Goal: Information Seeking & Learning: Understand process/instructions

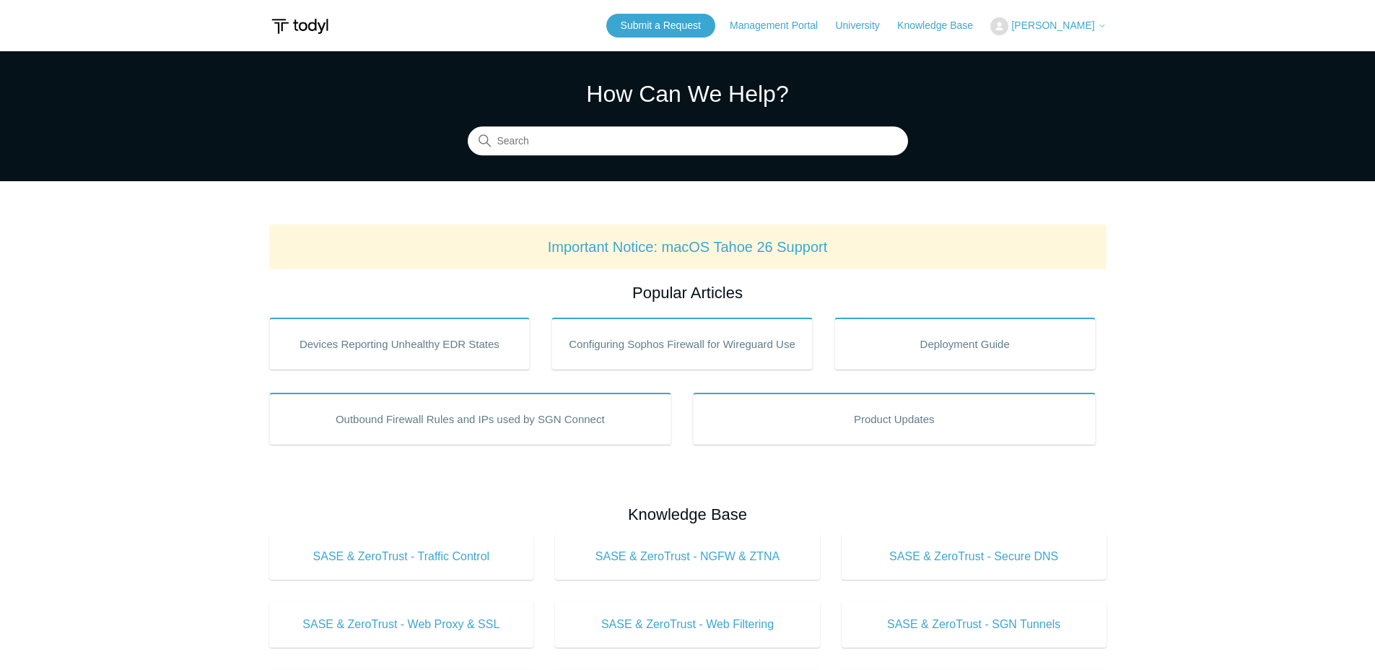
click at [501, 157] on section "How Can We Help? Search" at bounding box center [687, 116] width 1375 height 130
click at [502, 156] on section "How Can We Help? Search" at bounding box center [687, 116] width 1375 height 130
click at [502, 155] on section "How Can We Help? Search" at bounding box center [687, 116] width 1375 height 130
click at [516, 152] on input "Search" at bounding box center [688, 141] width 440 height 29
type input "uninstall"
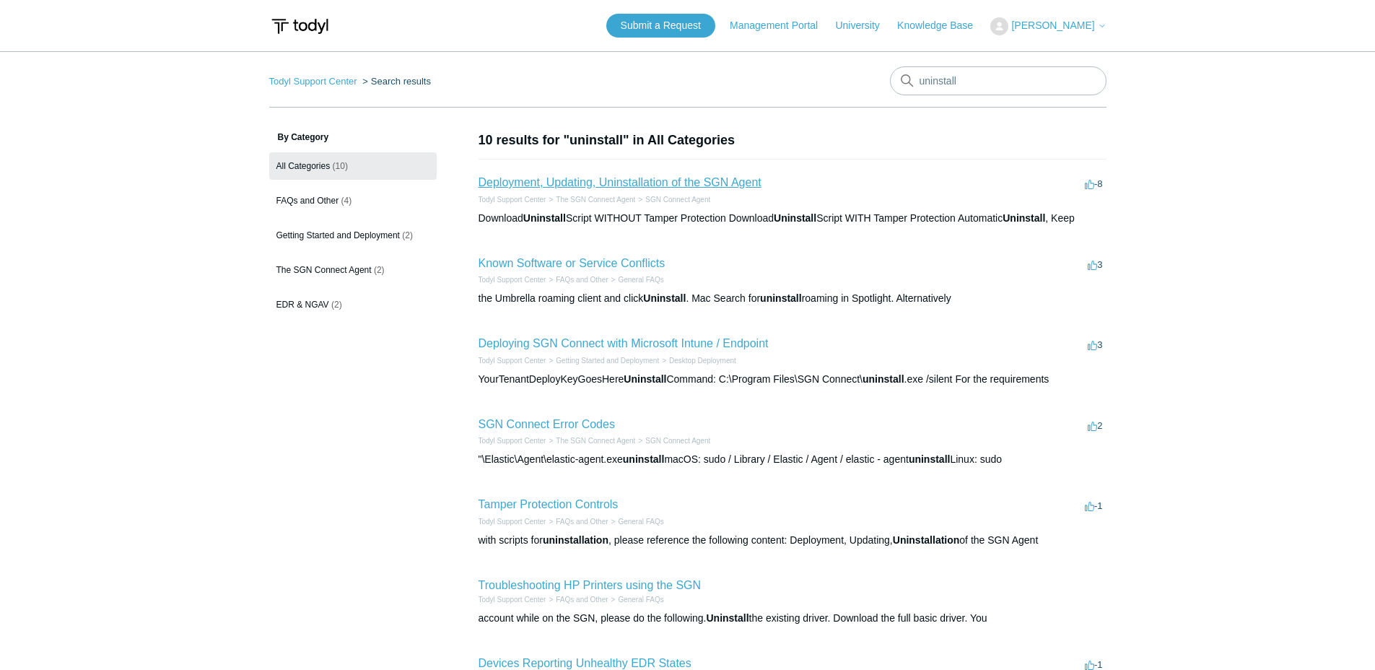
click at [735, 186] on link "Deployment, Updating, Uninstallation of the SGN Agent" at bounding box center [620, 182] width 283 height 12
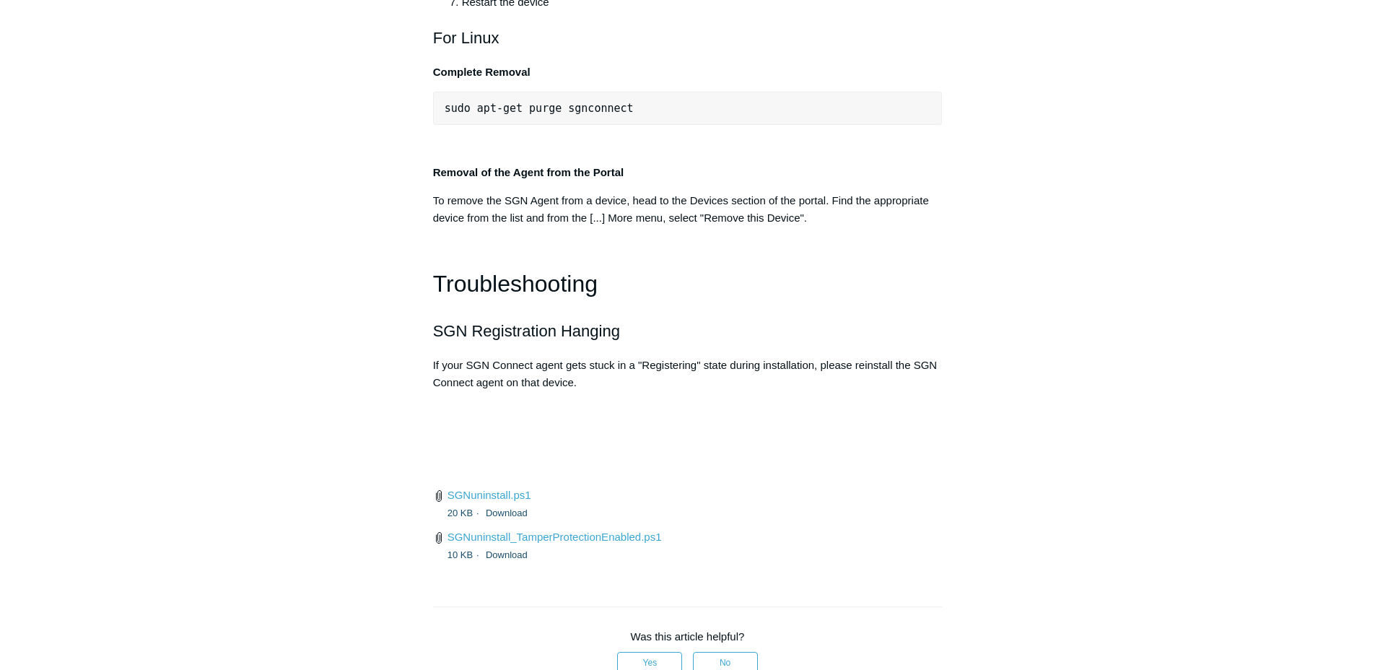
scroll to position [2956, 0]
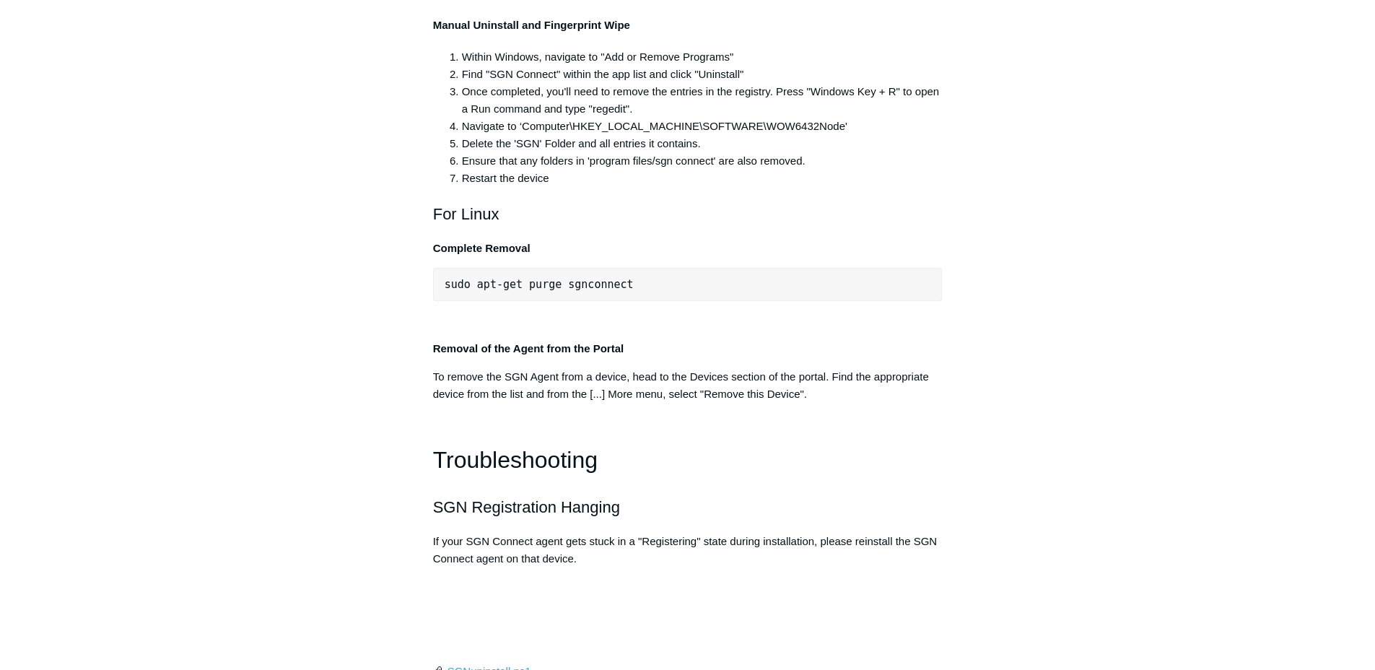
copy div ""C:\Program Files\SGN Connect\uninstall.exe""
